Goal: Transaction & Acquisition: Purchase product/service

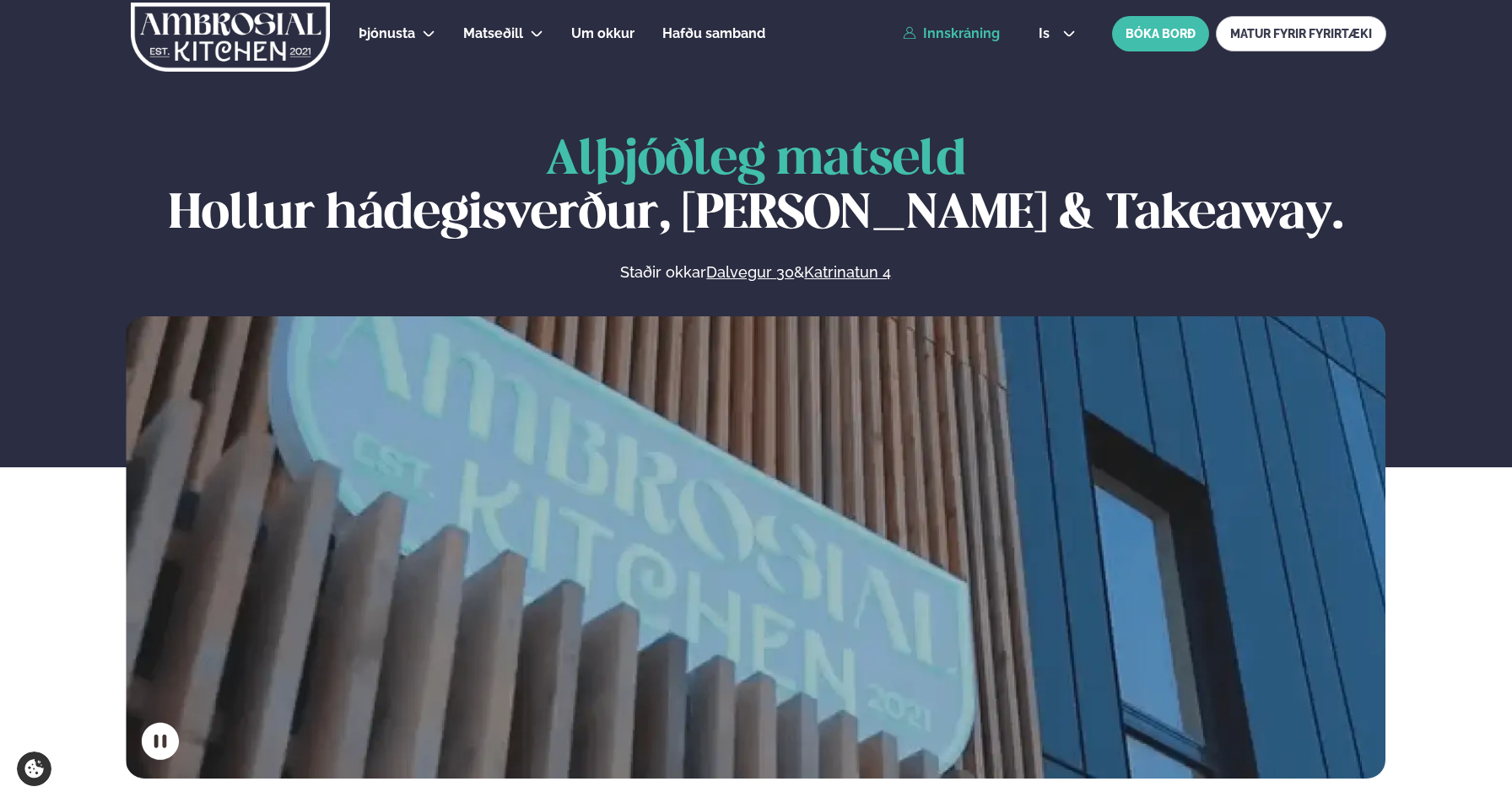
click at [951, 27] on link "Innskráning" at bounding box center [951, 33] width 97 height 15
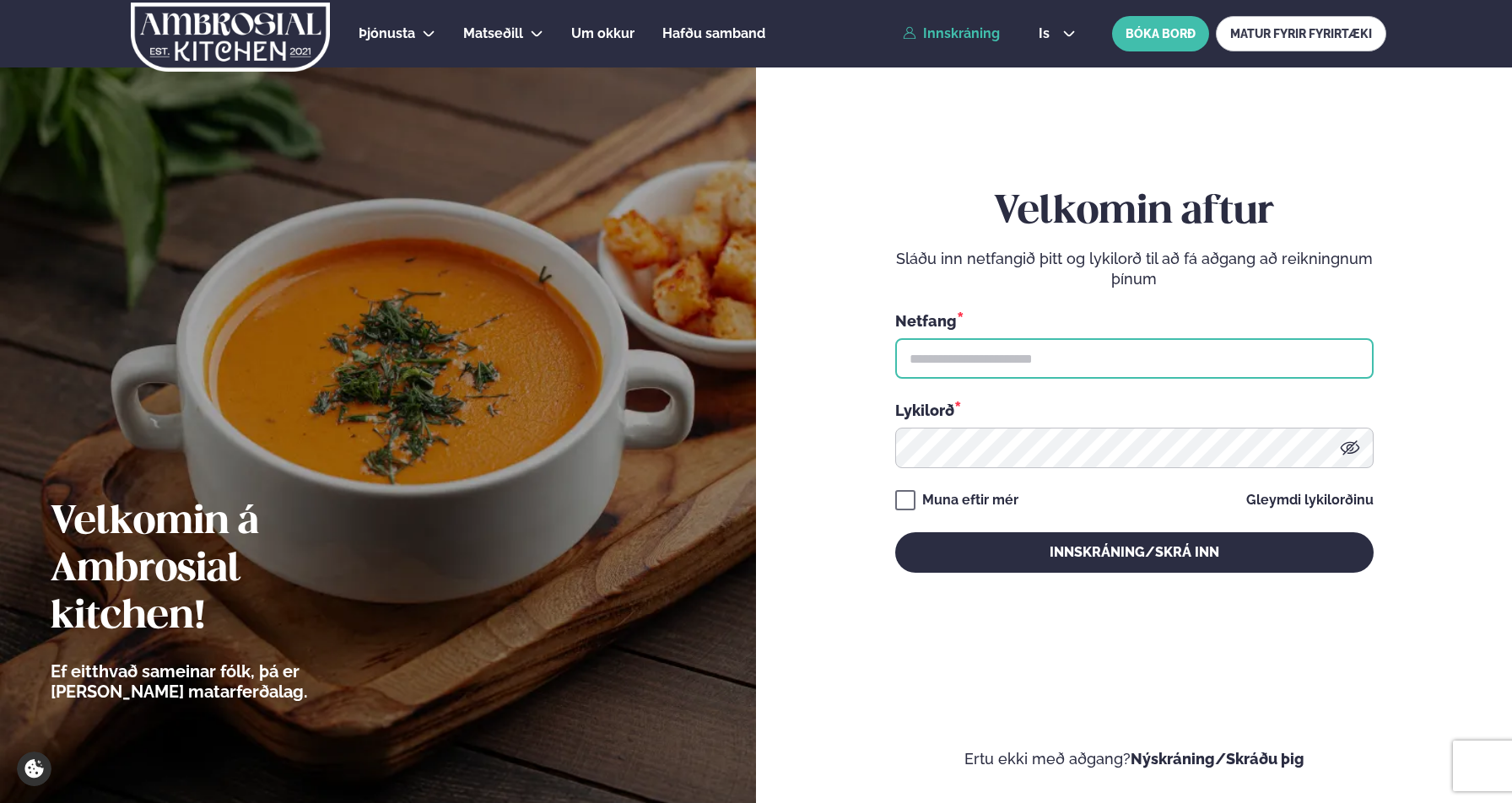
type input "**********"
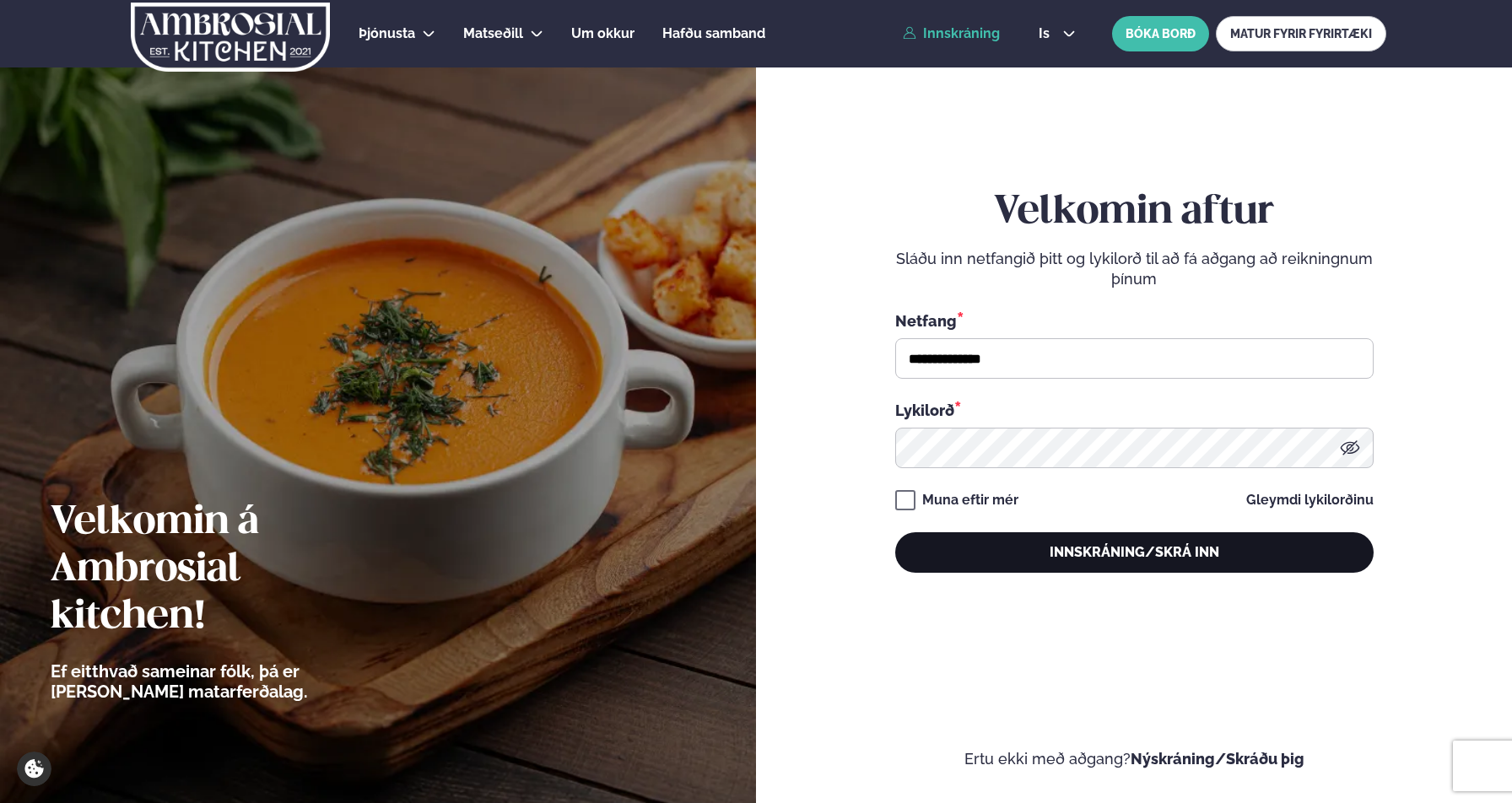
click at [992, 556] on button "Innskráning/Skrá inn" at bounding box center [1134, 553] width 479 height 41
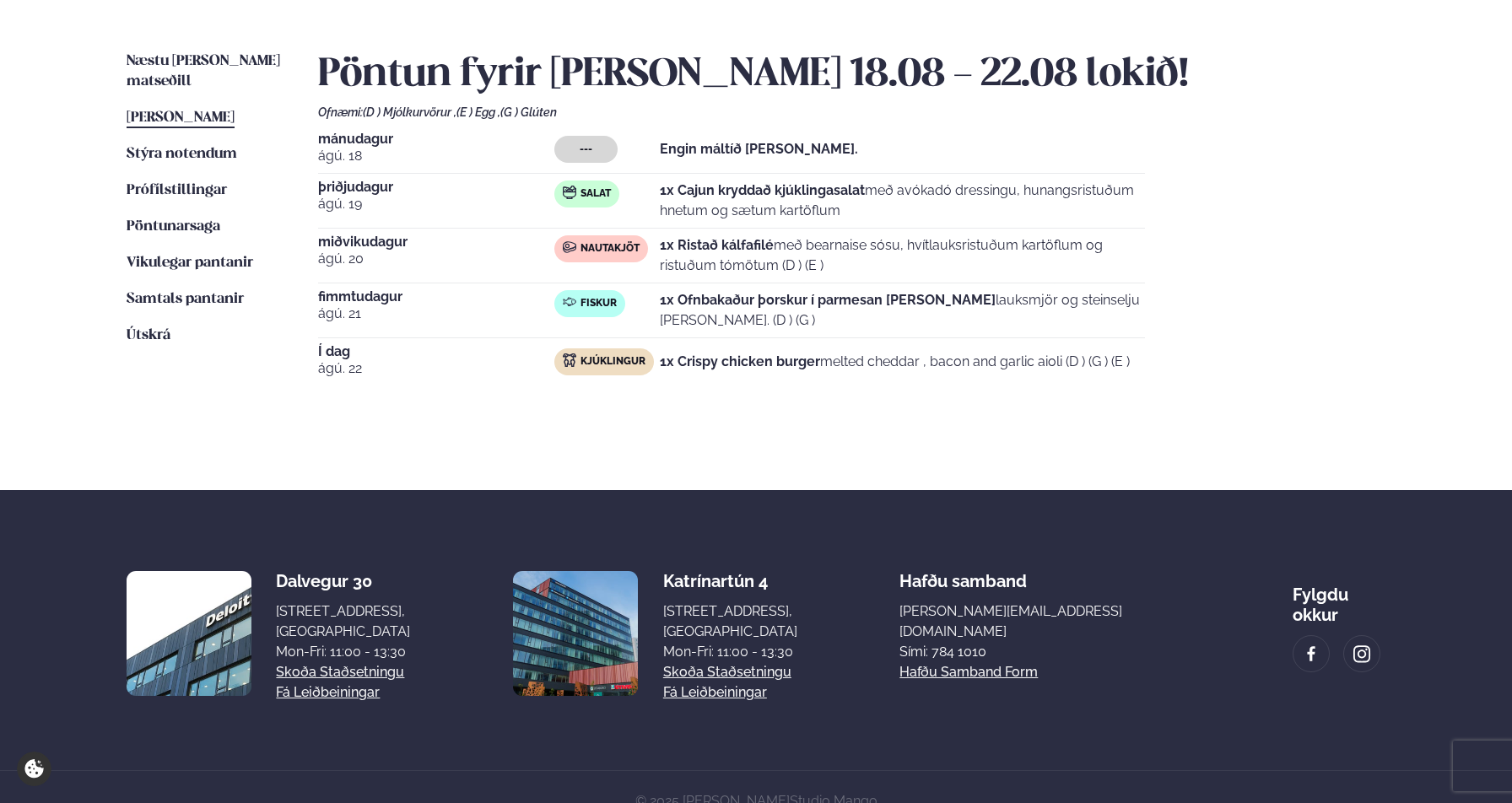
scroll to position [396, 0]
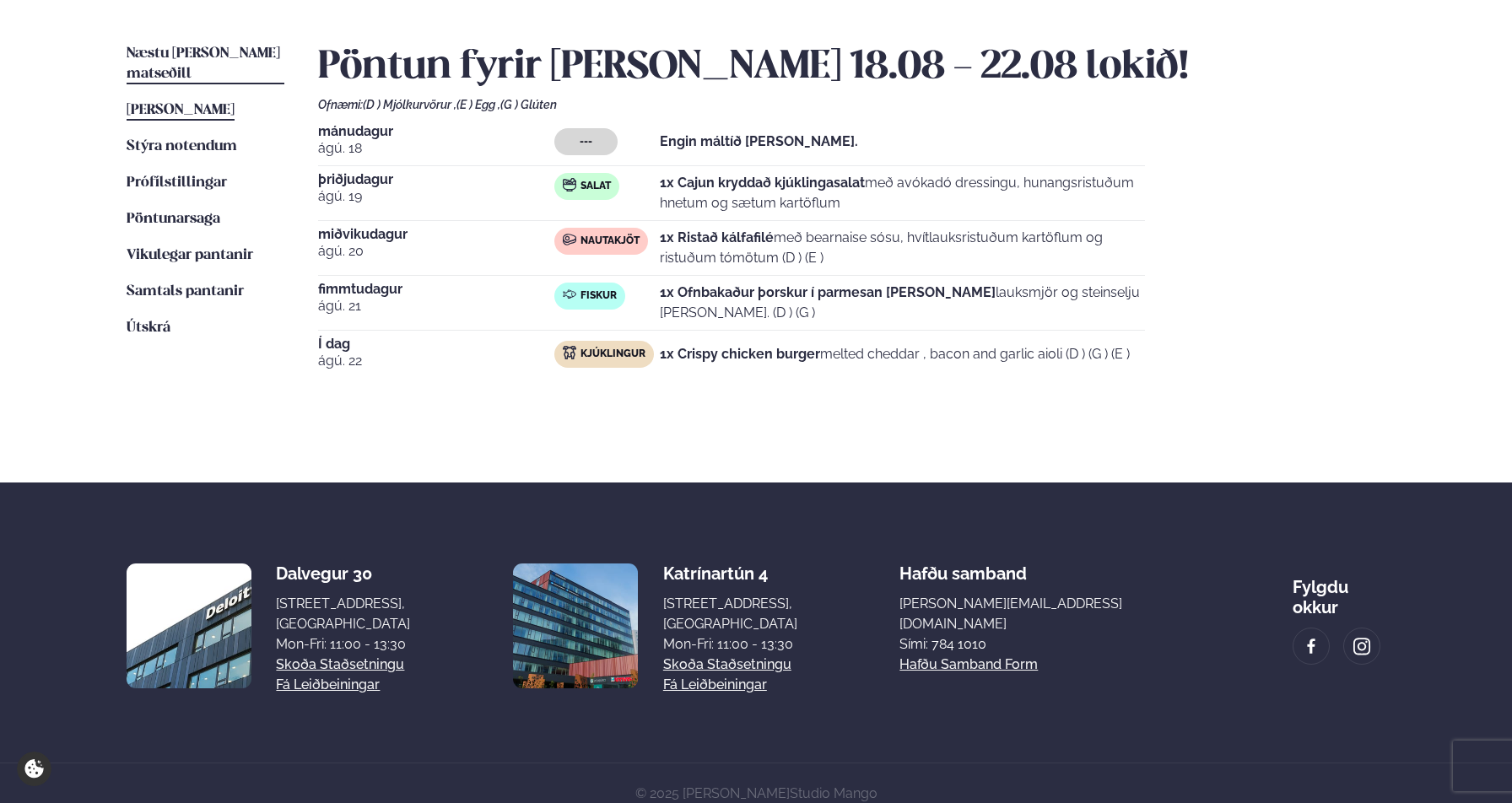
click at [225, 55] on span "Næstu [PERSON_NAME] matseðill" at bounding box center [203, 63] width 154 height 34
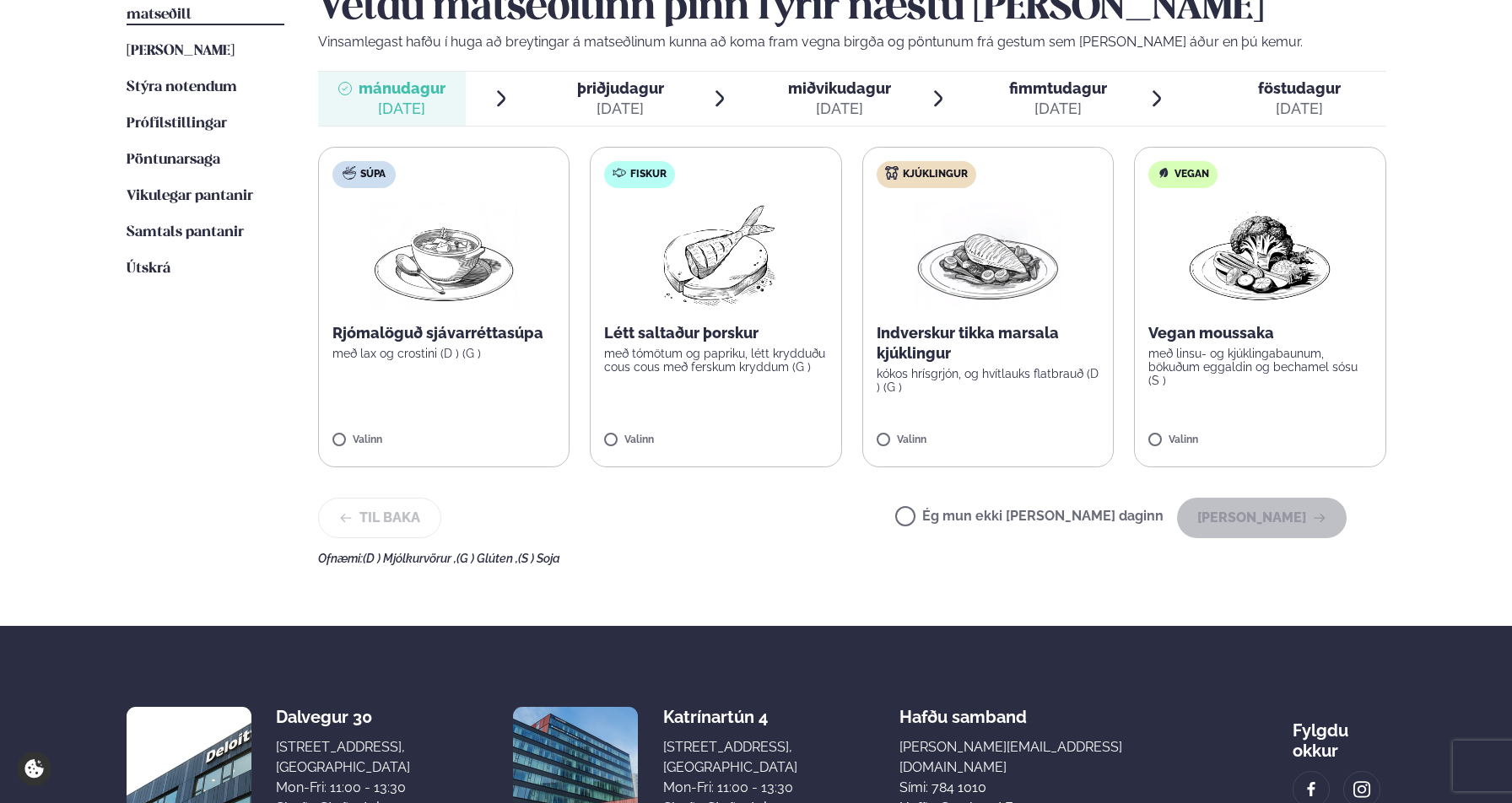
scroll to position [458, 0]
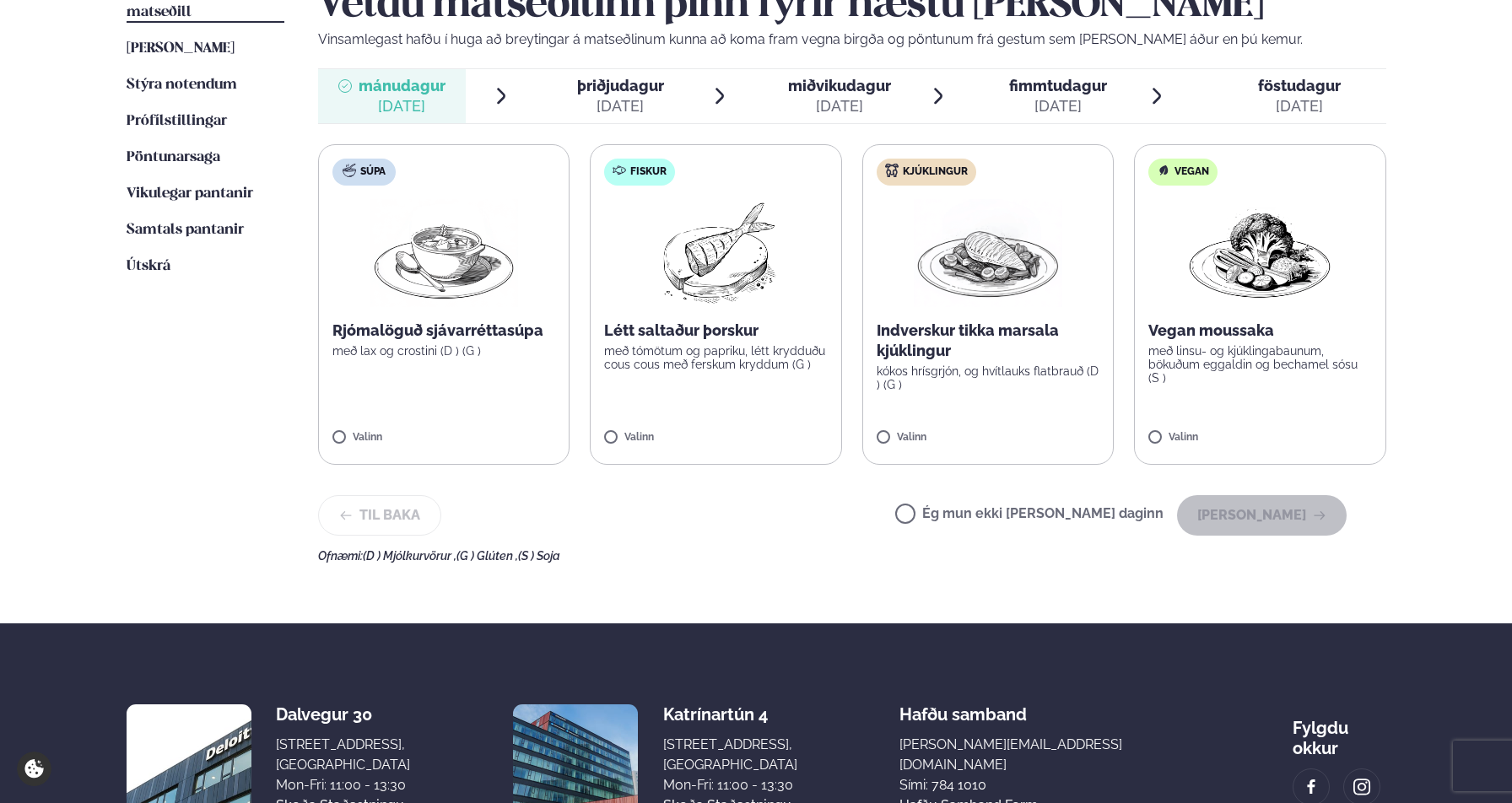
click at [984, 290] on img at bounding box center [988, 253] width 148 height 108
click at [1280, 514] on button "[PERSON_NAME]" at bounding box center [1262, 516] width 170 height 41
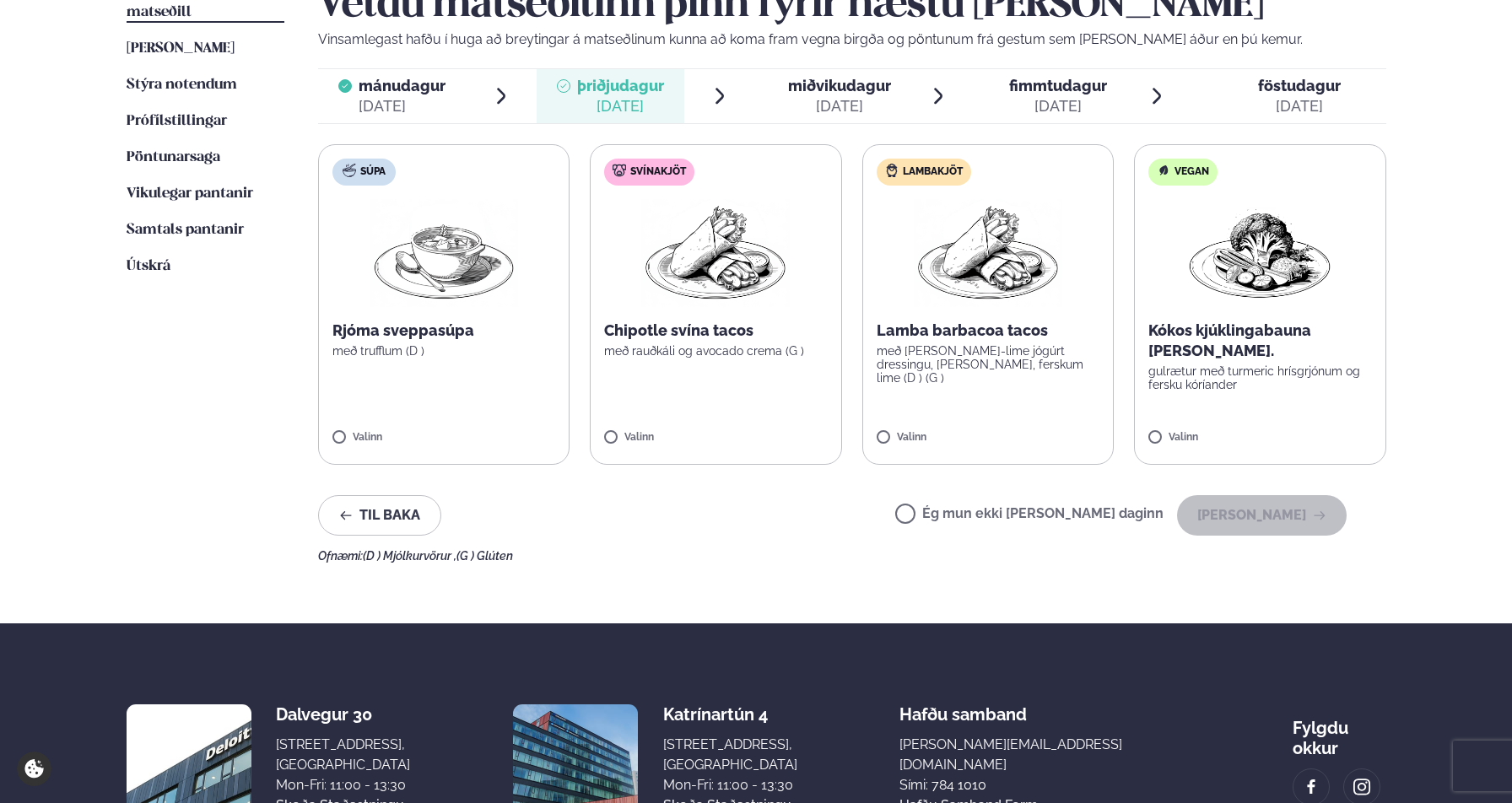
click at [1048, 248] on img at bounding box center [988, 253] width 148 height 108
click at [1270, 498] on button "[PERSON_NAME]" at bounding box center [1262, 516] width 170 height 41
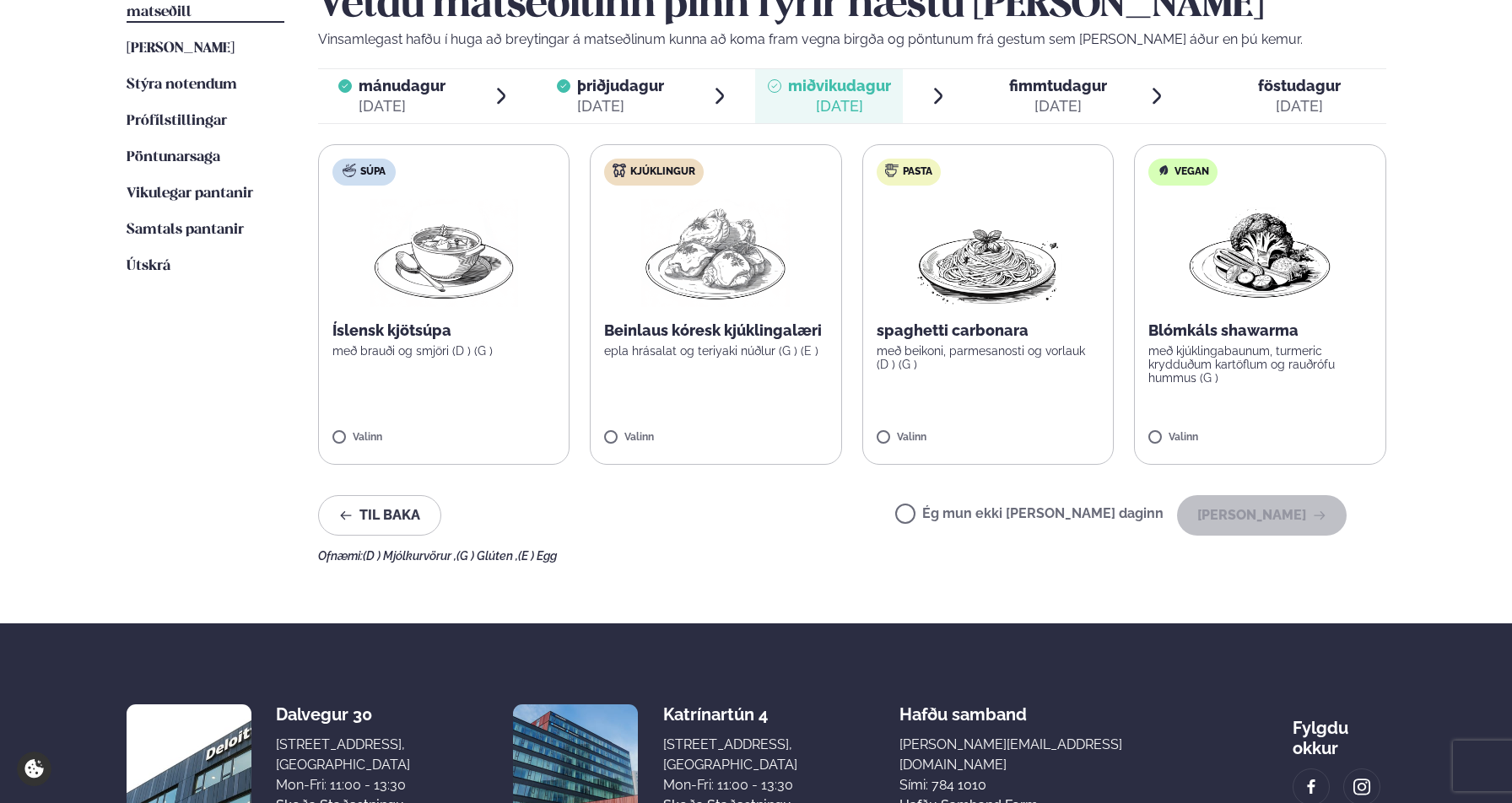
click at [1023, 108] on div "[DATE]" at bounding box center [1057, 107] width 97 height 20
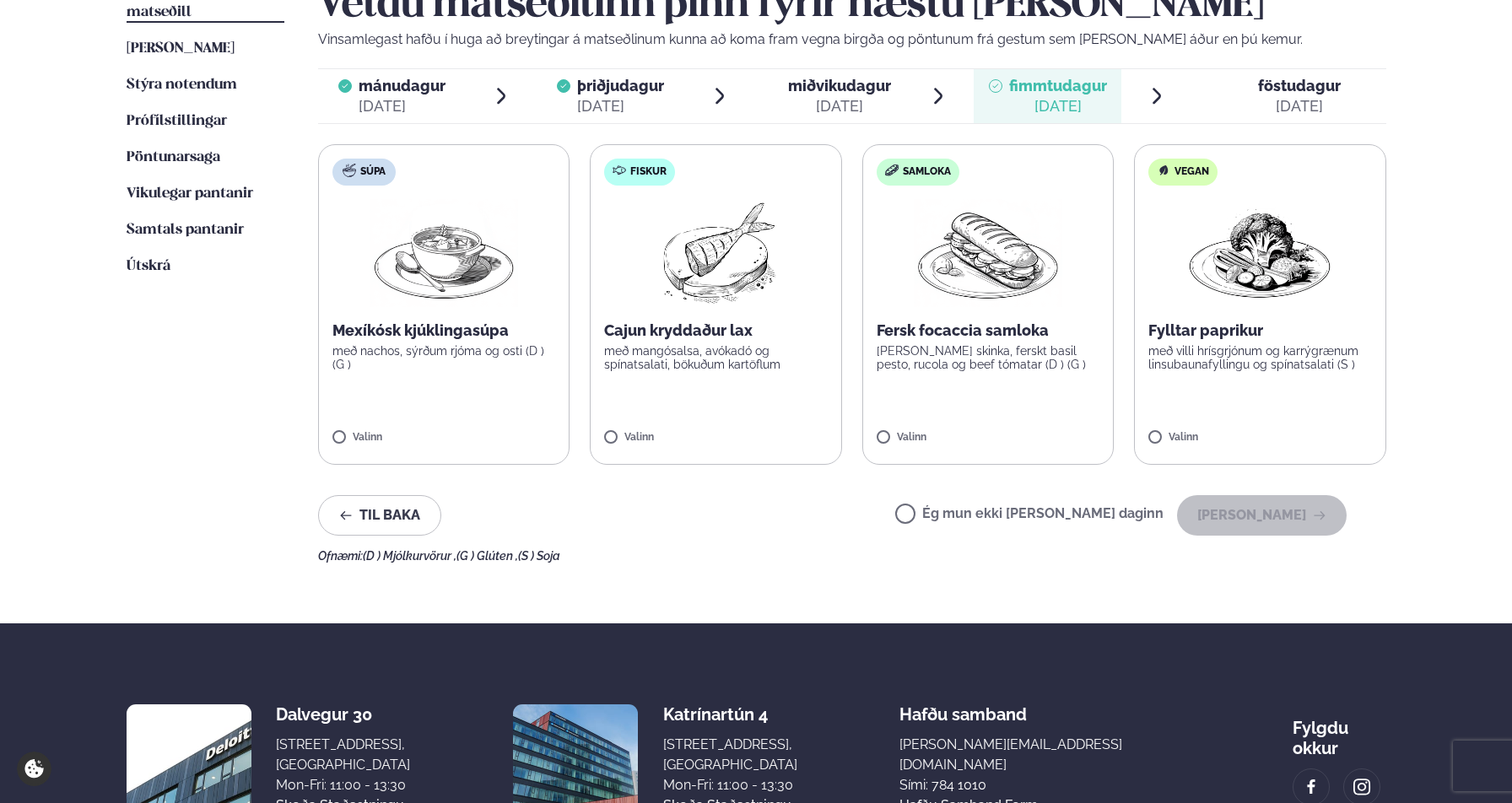
click at [752, 289] on img at bounding box center [715, 253] width 149 height 108
click at [1276, 528] on button "[PERSON_NAME]" at bounding box center [1262, 516] width 170 height 41
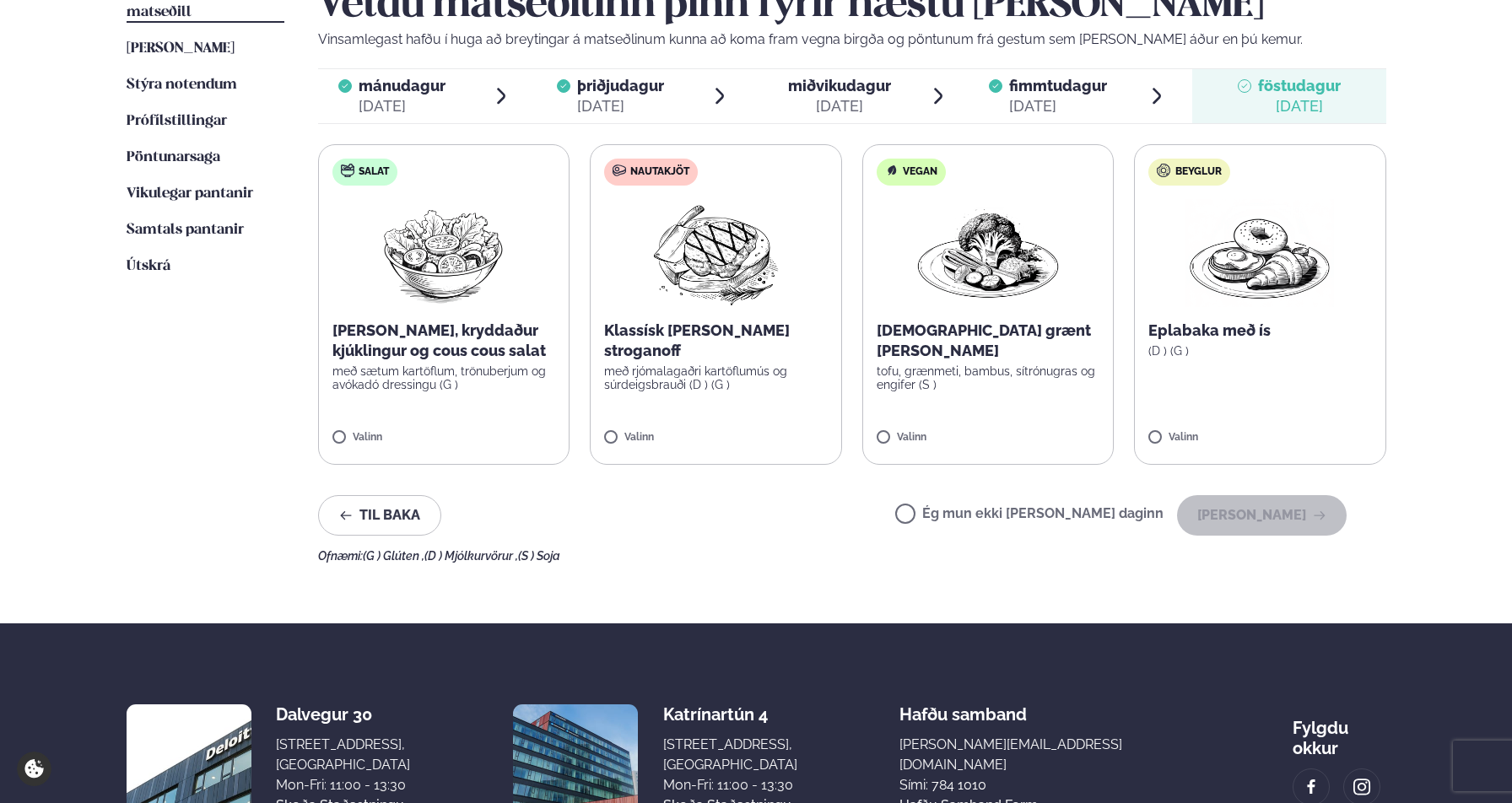
click at [761, 291] on img at bounding box center [715, 253] width 149 height 108
click at [1262, 509] on button "[PERSON_NAME]" at bounding box center [1262, 516] width 170 height 41
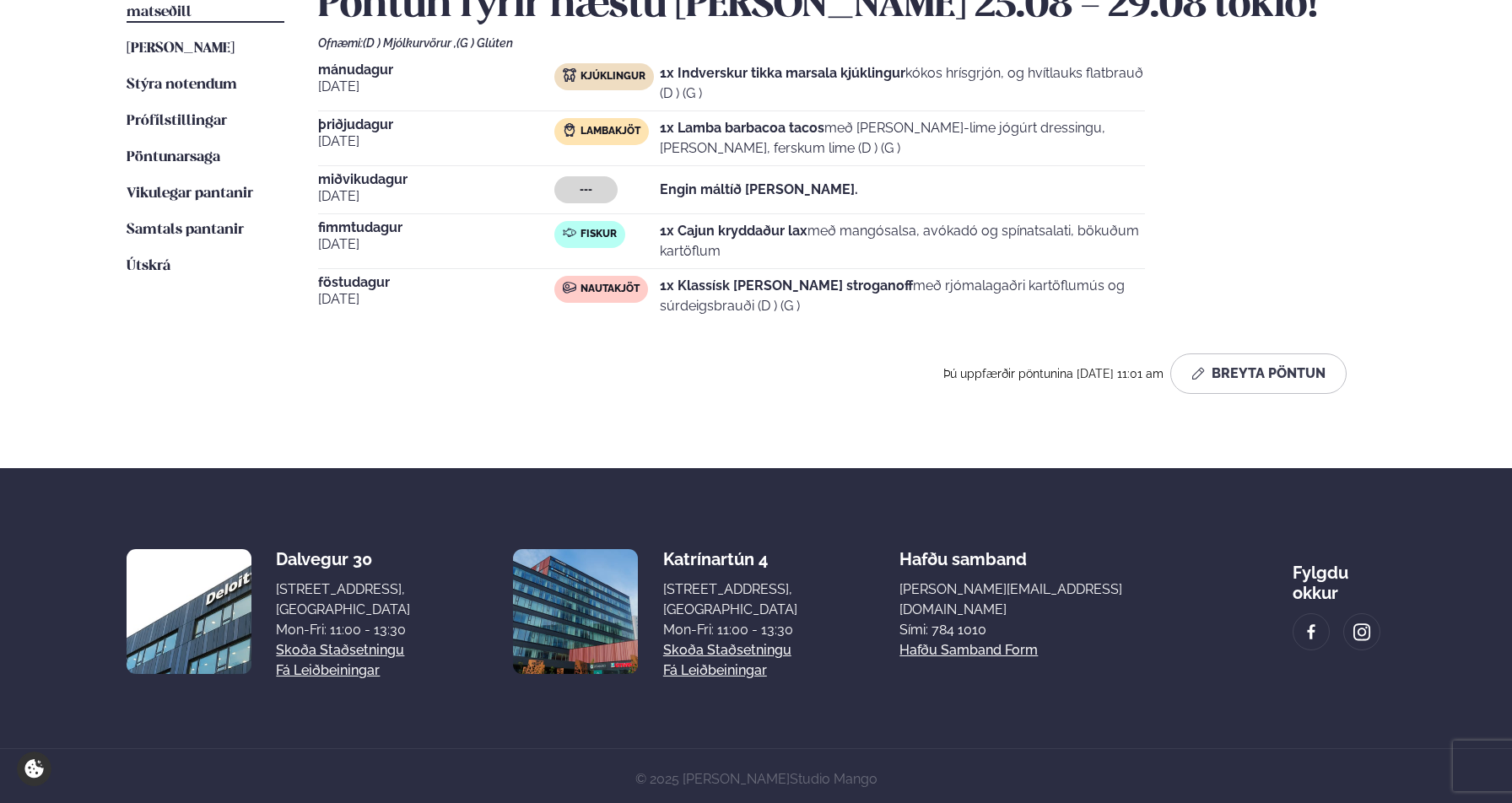
click at [620, 189] on div "---" at bounding box center [608, 189] width 106 height 27
click at [1299, 389] on button "Breyta Pöntun" at bounding box center [1258, 374] width 176 height 41
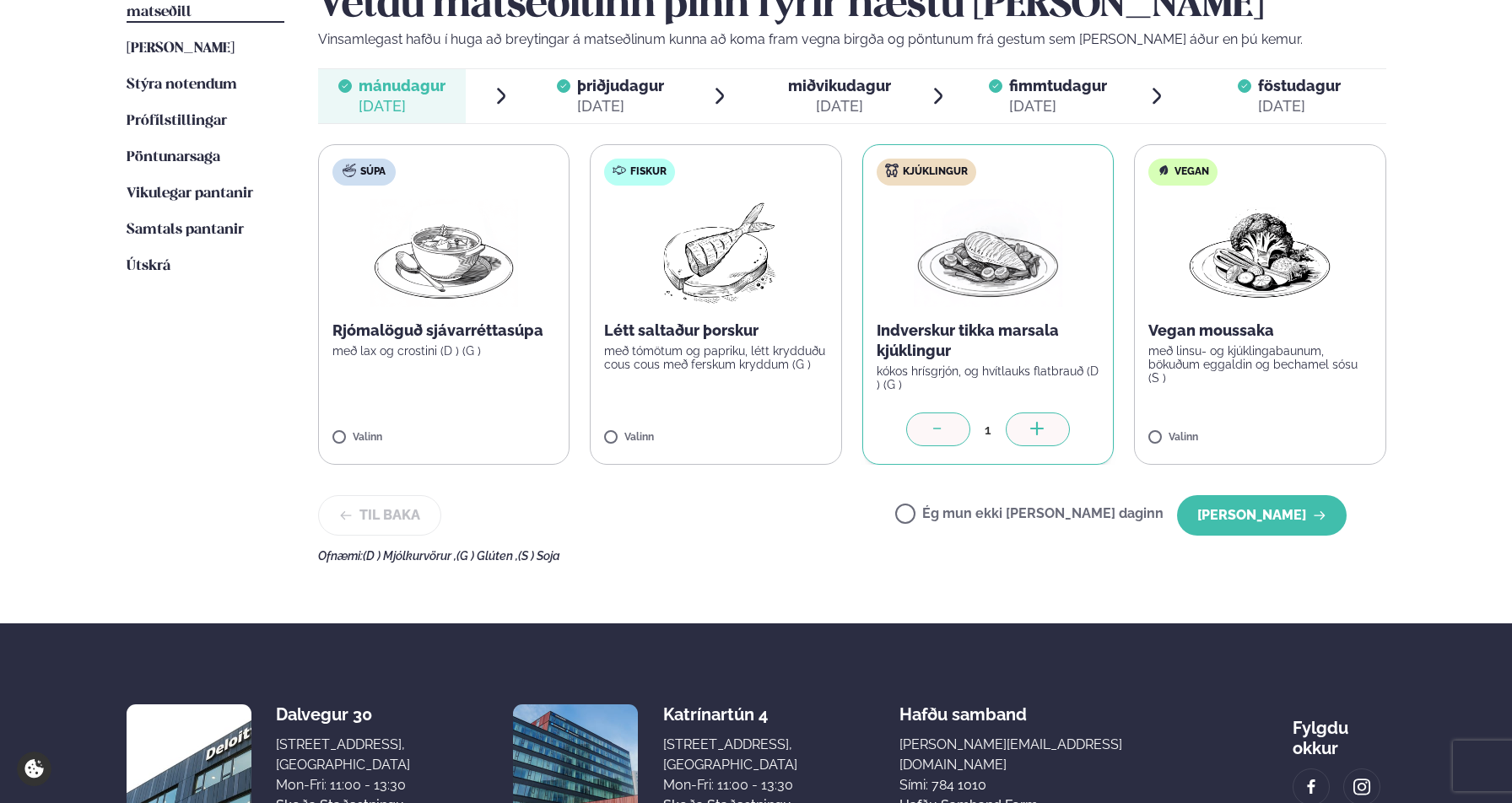
click at [816, 100] on div "[DATE]" at bounding box center [839, 107] width 103 height 20
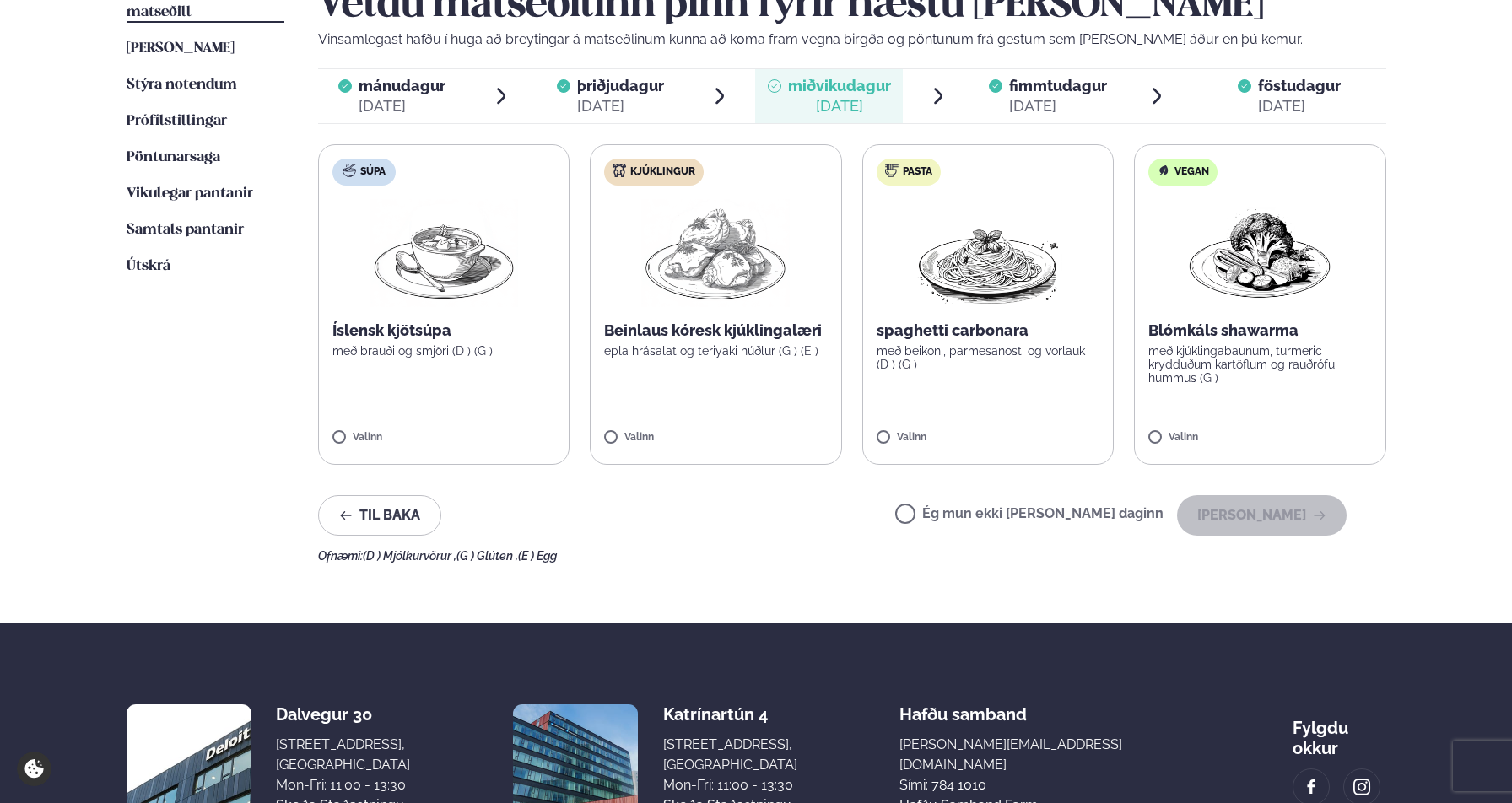
click at [734, 375] on label "Kjúklingur Beinlaus kóresk kjúklingalæri epla hrásalat og teriyaki núðlur (G ) …" at bounding box center [716, 305] width 252 height 321
click at [1268, 514] on button "[PERSON_NAME]" at bounding box center [1262, 516] width 170 height 41
